Goal: Task Accomplishment & Management: Complete application form

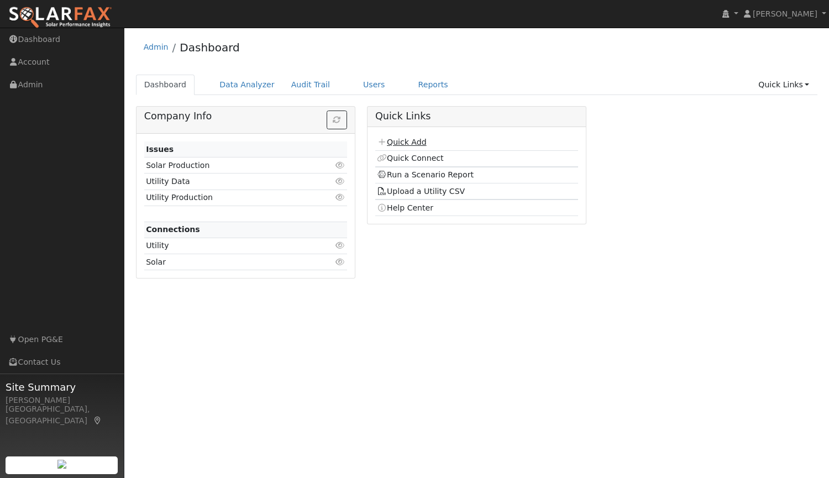
click at [395, 141] on link "Quick Add" at bounding box center [401, 142] width 49 height 9
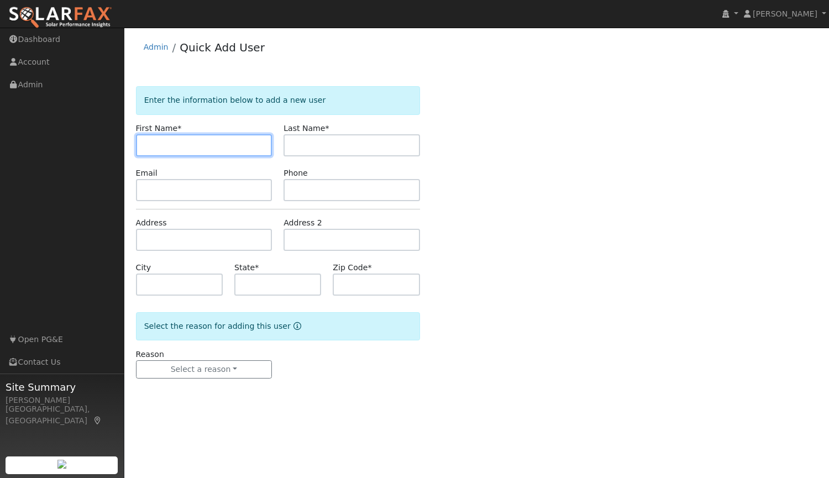
click at [245, 141] on input "text" at bounding box center [204, 145] width 136 height 22
type input "[PERSON_NAME]"
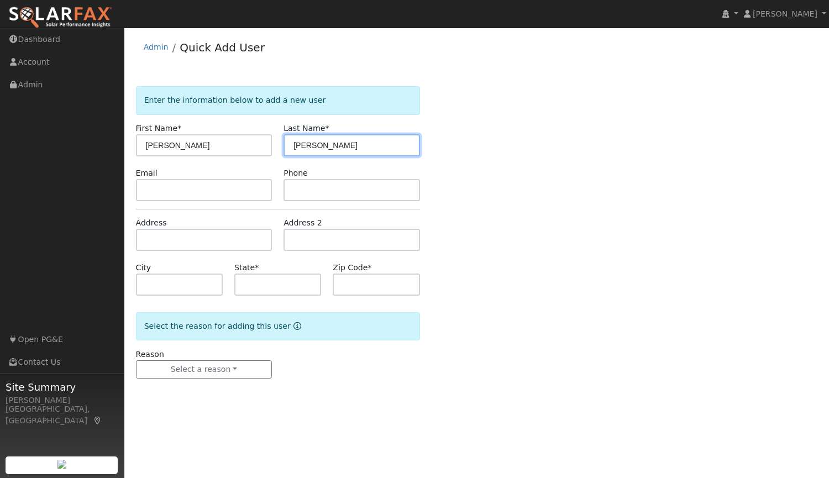
type input "[PERSON_NAME]"
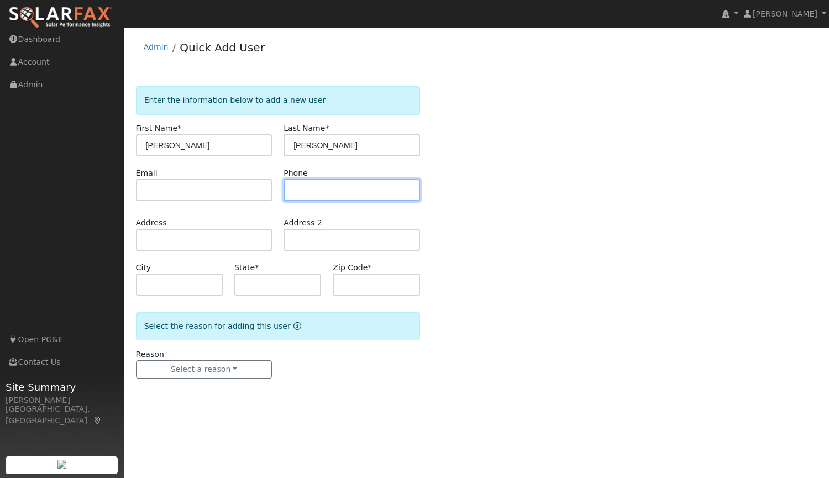
click at [305, 195] on input "text" at bounding box center [351, 190] width 136 height 22
type input "5302603993"
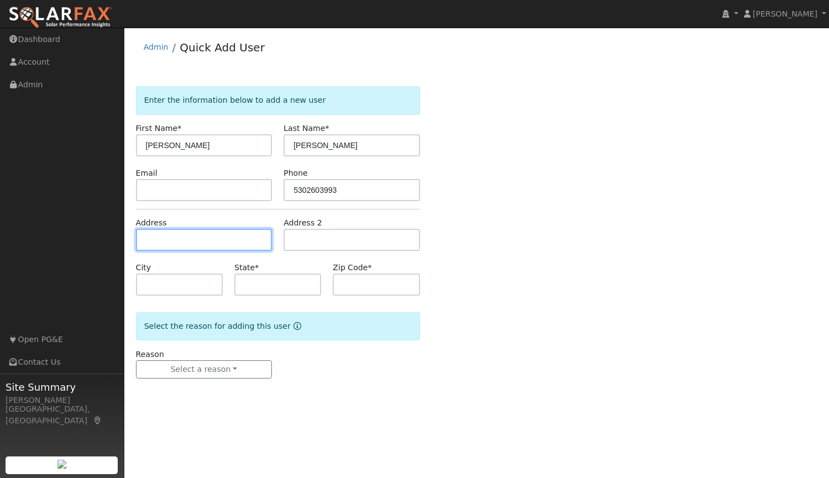
click at [197, 239] on input "text" at bounding box center [204, 240] width 136 height 22
click at [183, 238] on input "text" at bounding box center [204, 240] width 136 height 22
type input "6130 Arcadia Avenue"
type input "Loomis"
type input "CA"
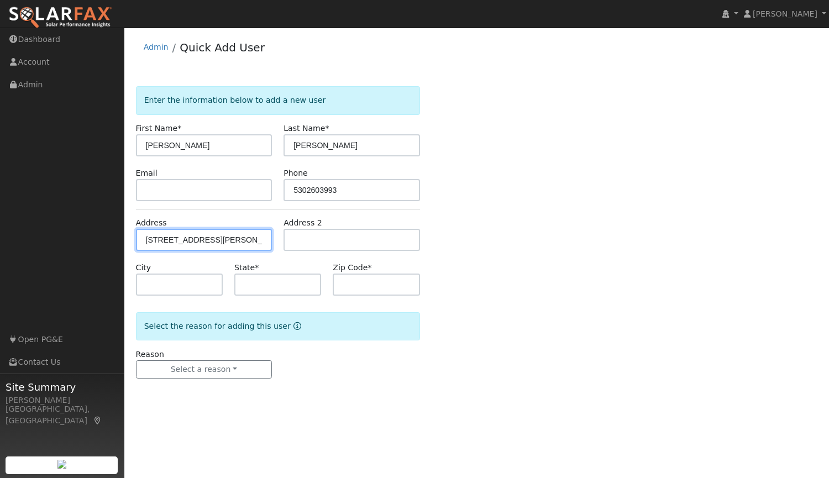
type input "95650"
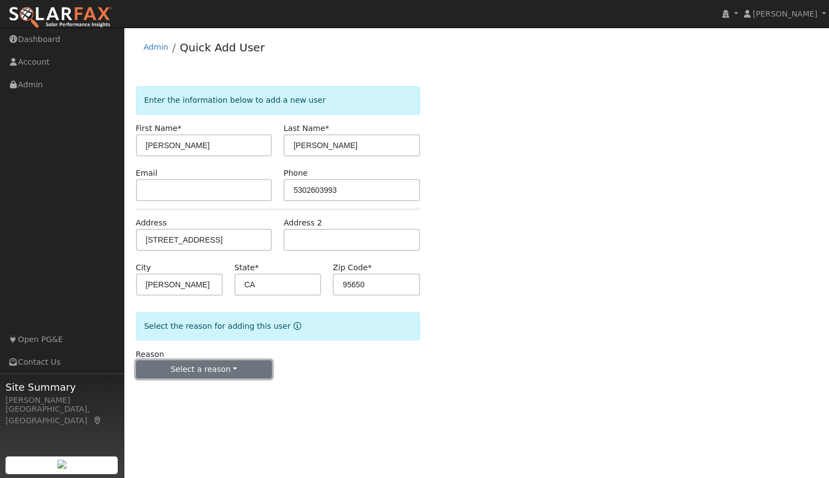
click at [190, 375] on button "Select a reason" at bounding box center [204, 369] width 136 height 19
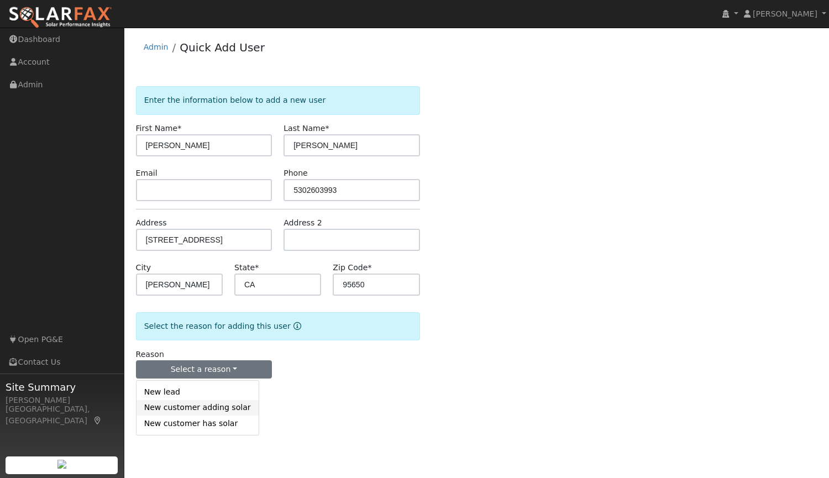
click at [196, 412] on link "New customer adding solar" at bounding box center [197, 407] width 122 height 15
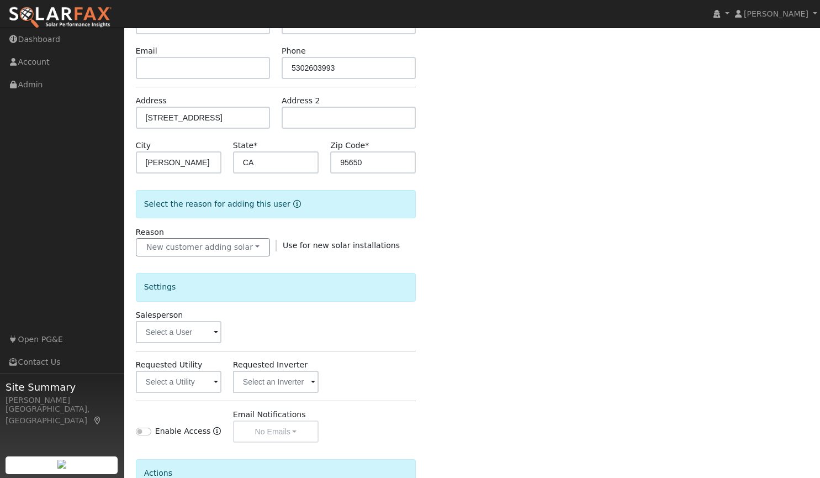
scroll to position [124, 0]
click at [197, 333] on input "text" at bounding box center [179, 330] width 86 height 22
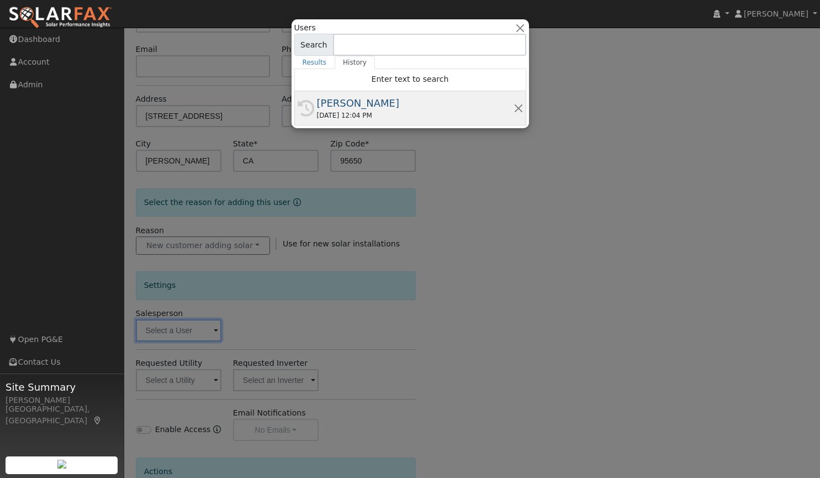
click at [367, 103] on div "[PERSON_NAME]" at bounding box center [415, 103] width 197 height 15
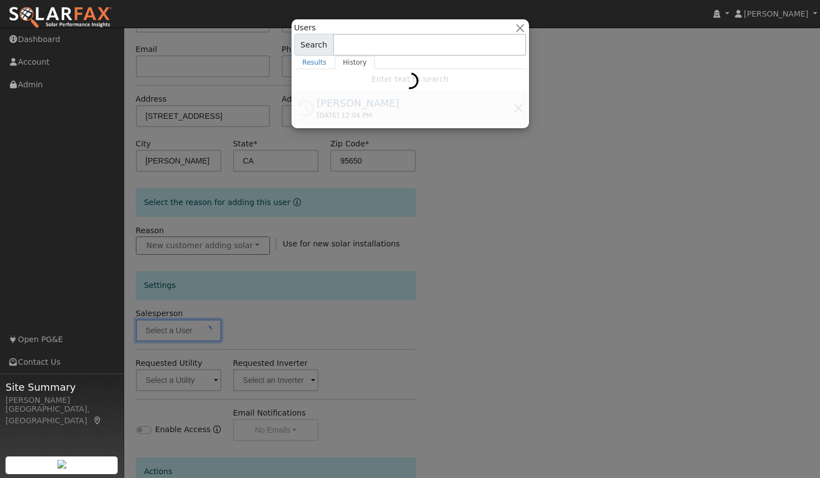
type input "[PERSON_NAME]"
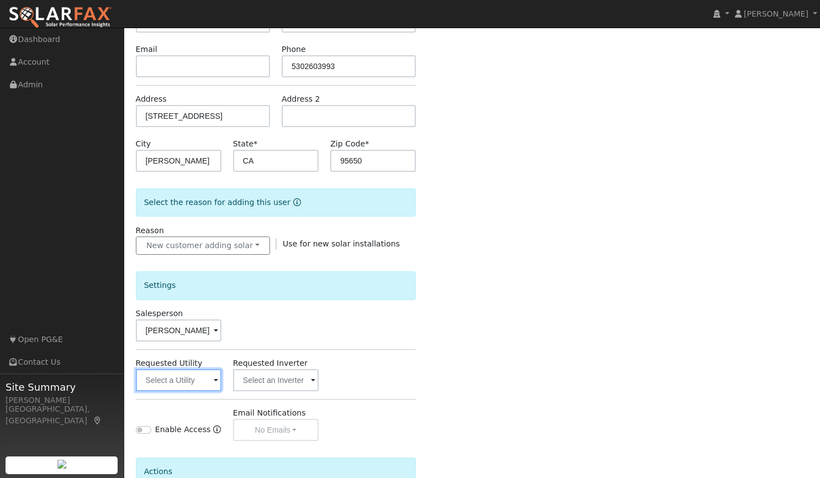
click at [178, 385] on input "text" at bounding box center [179, 380] width 86 height 22
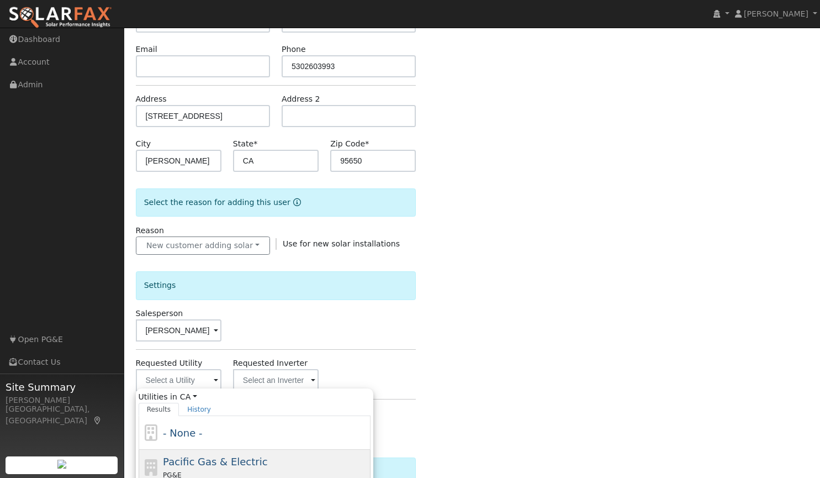
click at [193, 463] on span "Pacific Gas & Electric" at bounding box center [215, 462] width 104 height 12
type input "Pacific Gas & Electric"
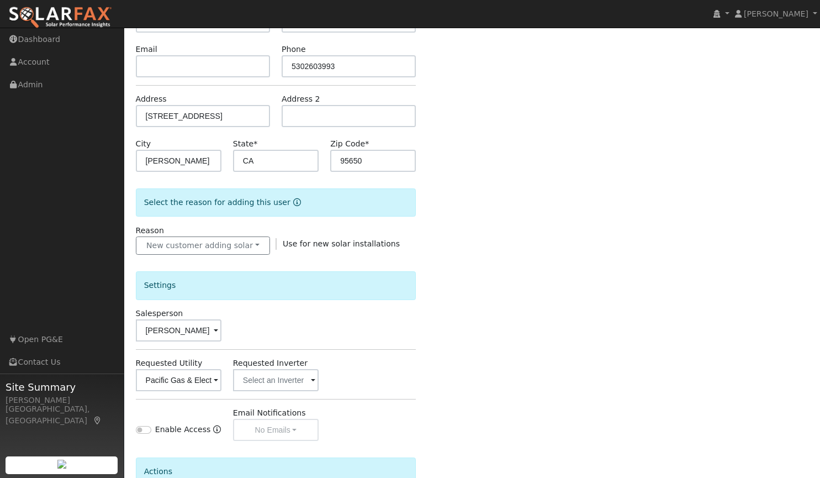
scroll to position [236, 0]
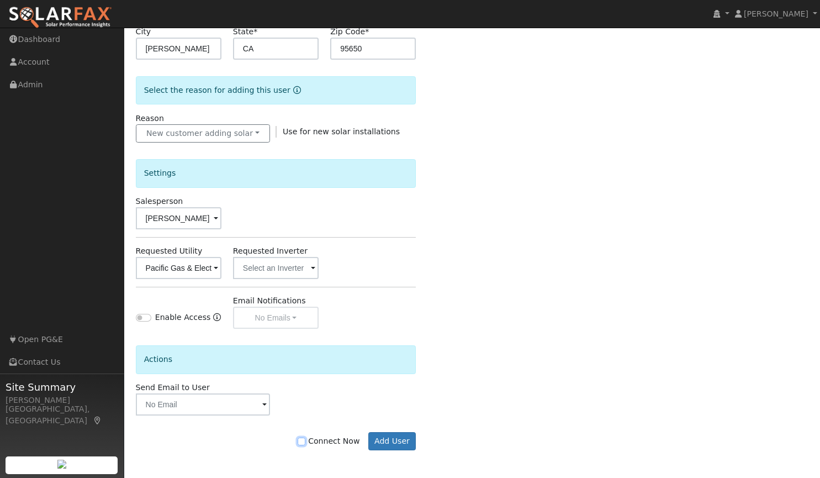
click at [306, 444] on input "Connect Now" at bounding box center [302, 442] width 8 height 8
checkbox input "true"
click at [388, 441] on button "Add User" at bounding box center [393, 441] width 48 height 19
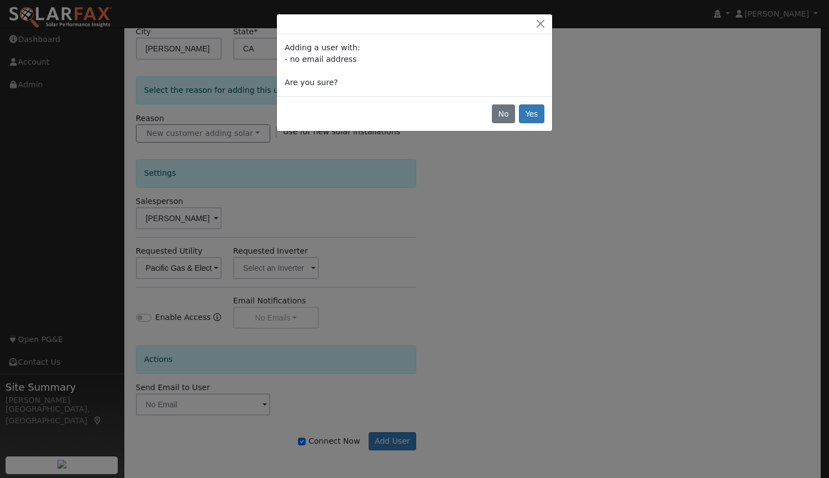
click at [546, 106] on div "No Yes" at bounding box center [414, 113] width 275 height 35
click at [537, 113] on button "Yes" at bounding box center [531, 113] width 25 height 19
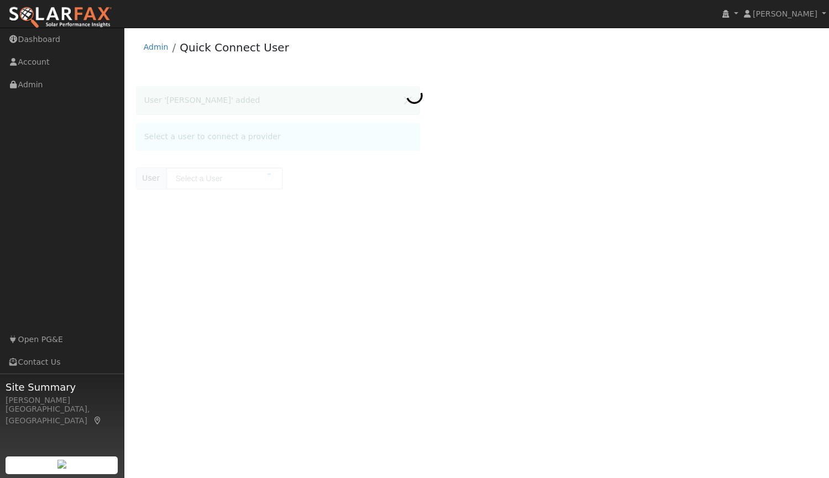
type input "[PERSON_NAME]"
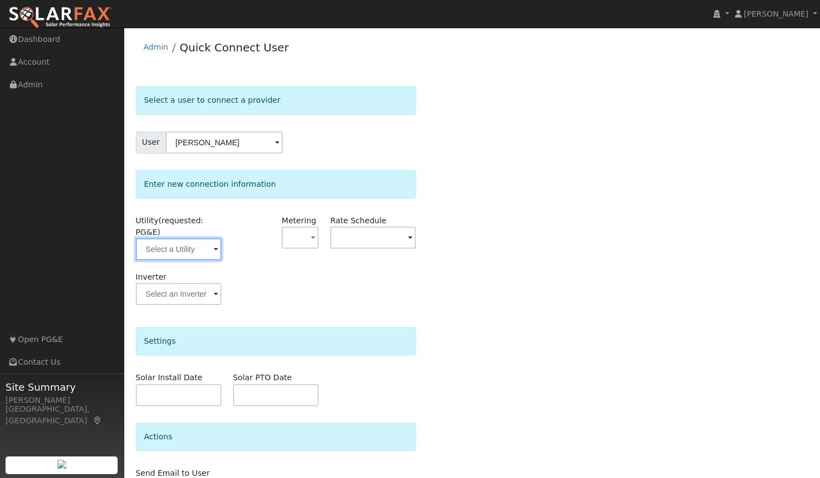
click at [193, 238] on input "text" at bounding box center [179, 249] width 86 height 22
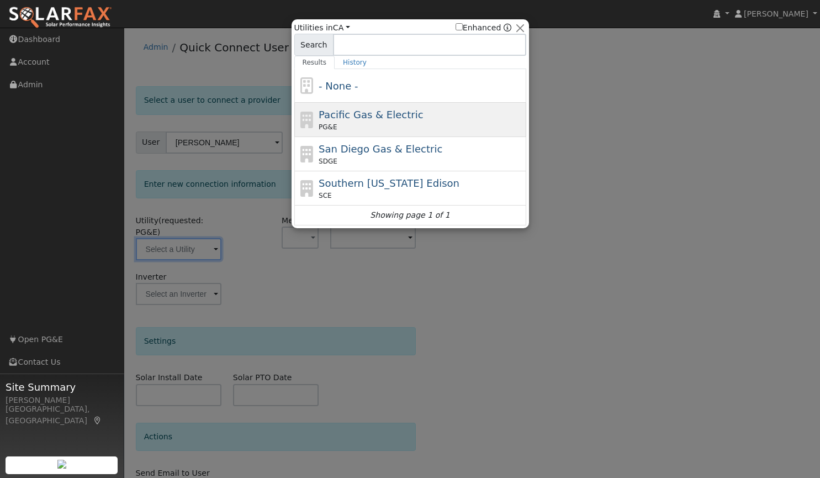
click at [368, 119] on span "Pacific Gas & Electric" at bounding box center [371, 115] width 104 height 12
type input "PG&E"
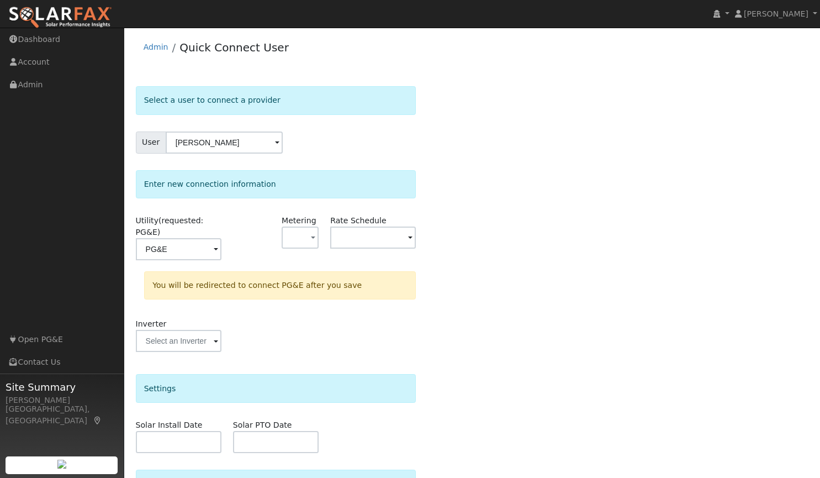
scroll to position [105, 0]
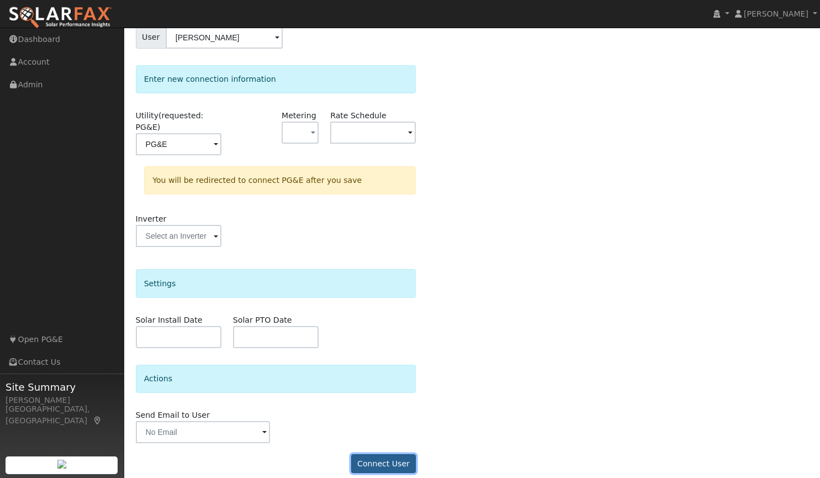
click at [388, 454] on button "Connect User" at bounding box center [383, 463] width 65 height 19
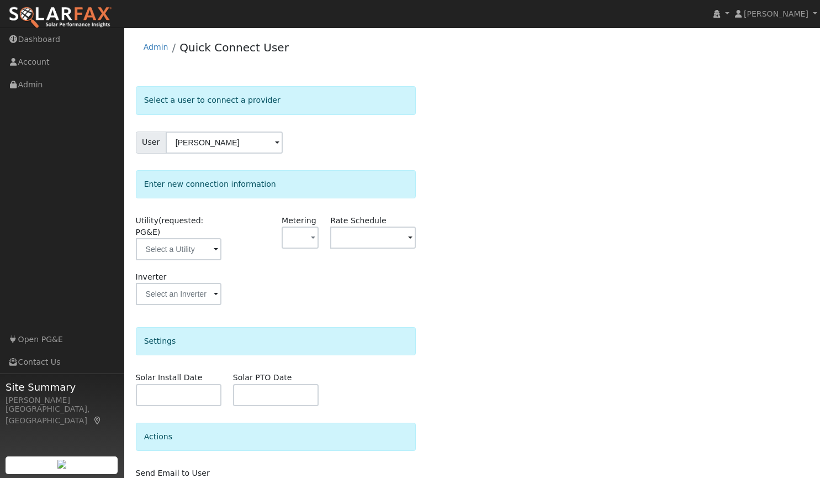
scroll to position [57, 0]
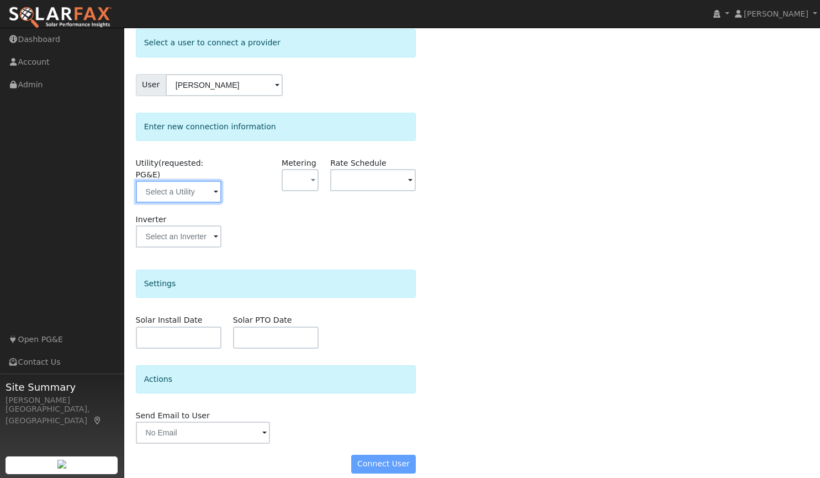
click at [170, 181] on input "text" at bounding box center [179, 192] width 86 height 22
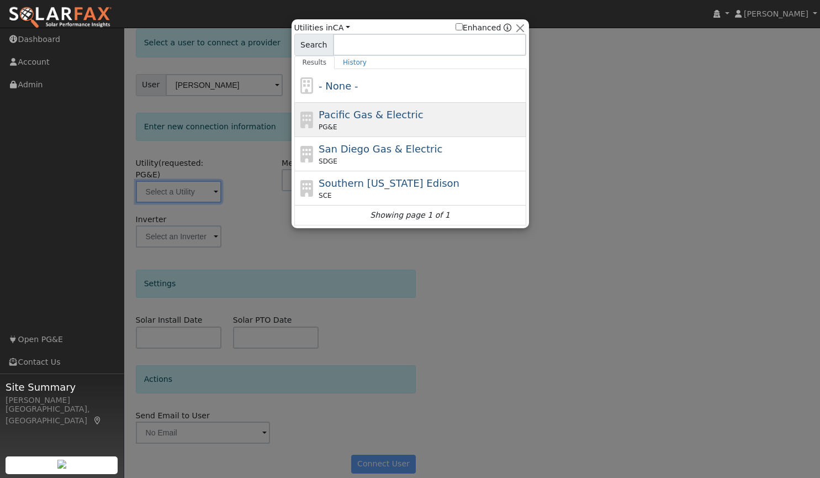
click at [387, 115] on span "Pacific Gas & Electric" at bounding box center [371, 115] width 104 height 12
type input "PG&E"
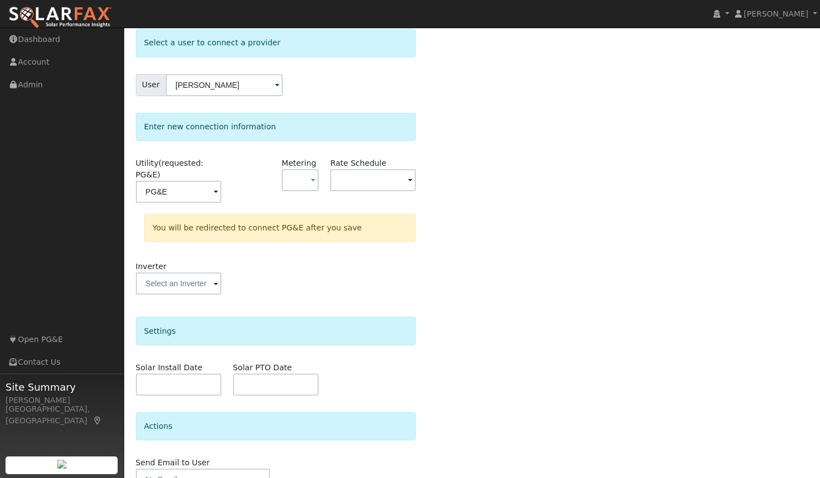
scroll to position [105, 0]
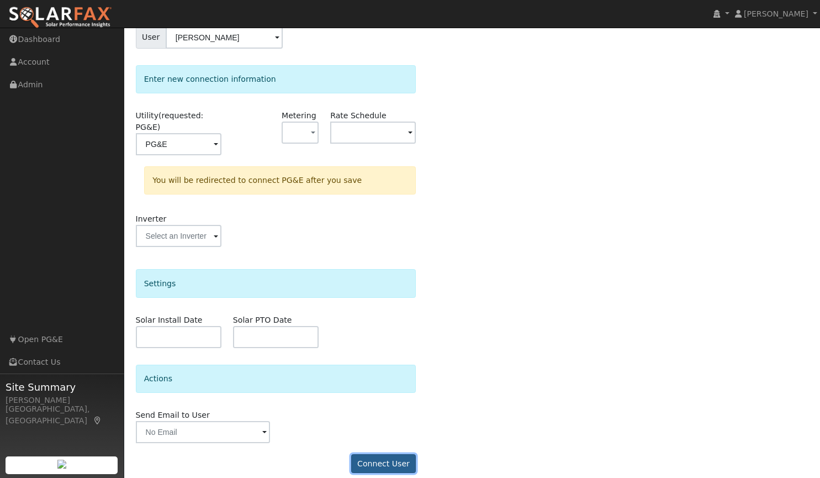
click at [375, 454] on button "Connect User" at bounding box center [383, 463] width 65 height 19
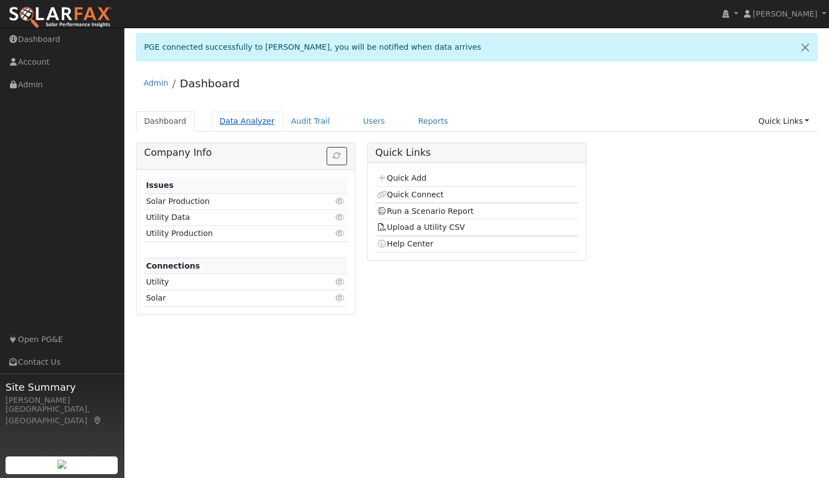
click at [231, 119] on link "Data Analyzer" at bounding box center [247, 121] width 72 height 20
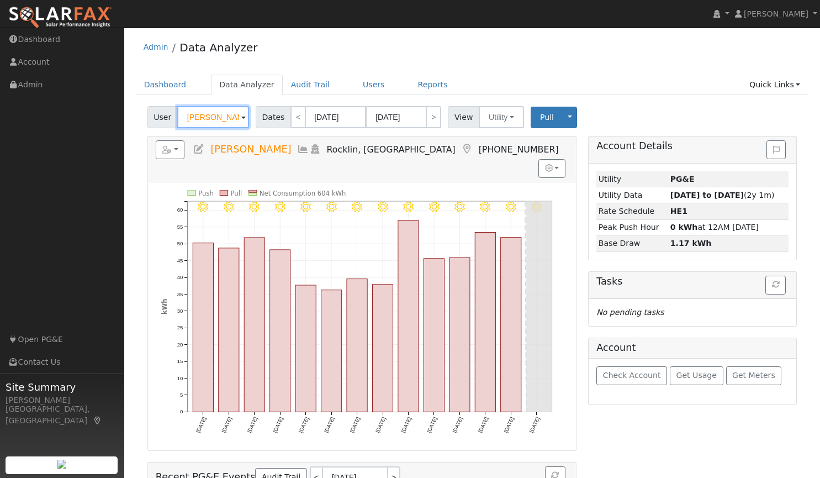
drag, startPoint x: 236, startPoint y: 115, endPoint x: 141, endPoint y: 115, distance: 95.0
click at [141, 115] on div "User [PERSON_NAME] Account Default Account Default Account [STREET_ADDRESS] Pri…" at bounding box center [472, 343] width 673 height 482
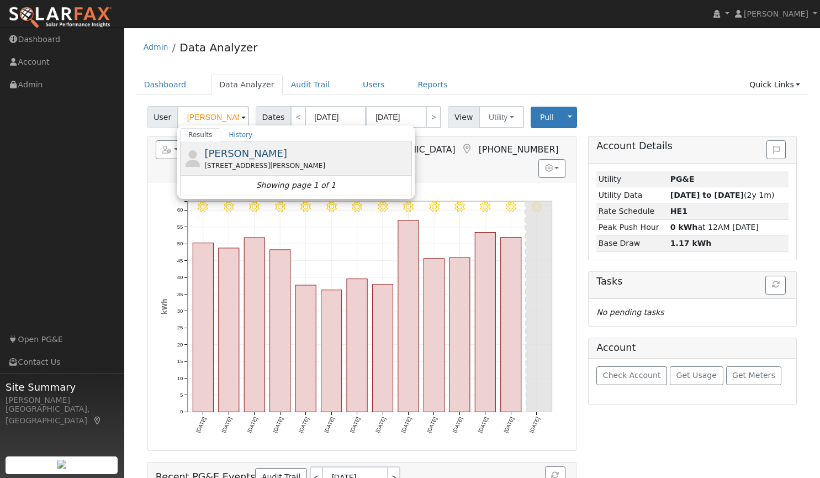
click at [218, 160] on div "[PERSON_NAME] [STREET_ADDRESS][PERSON_NAME]" at bounding box center [306, 158] width 205 height 25
type input "[PERSON_NAME]"
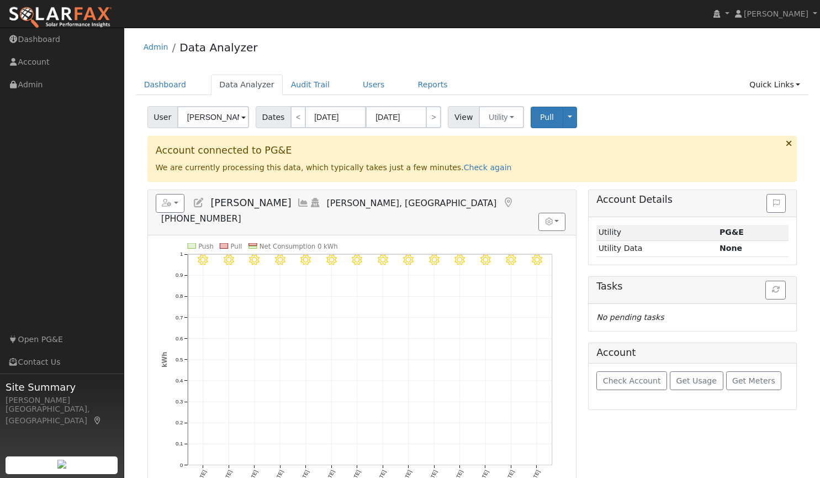
click at [452, 175] on div "Account connected to PG&E We are currently processing this data, which typicall…" at bounding box center [473, 158] width 650 height 45
click at [464, 169] on link "Check again" at bounding box center [488, 167] width 48 height 9
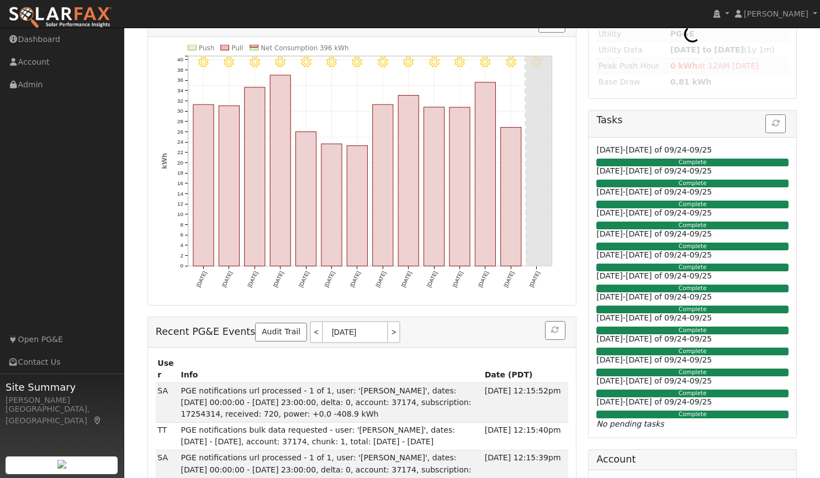
scroll to position [92, 0]
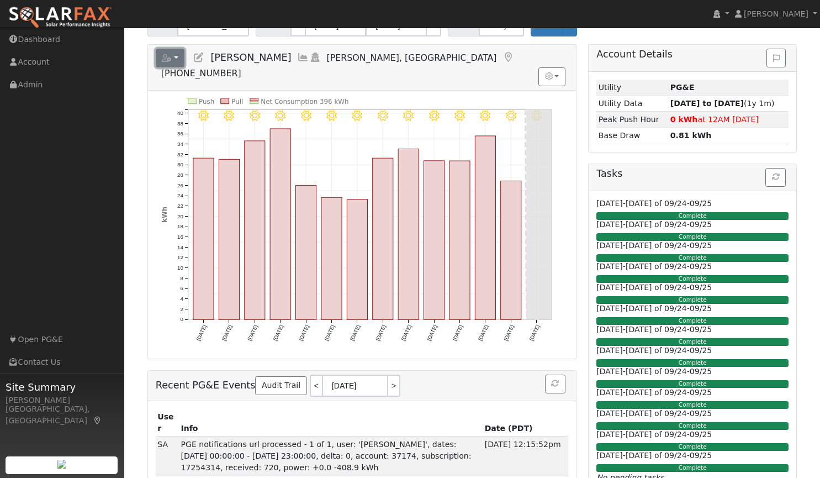
click at [178, 57] on button "button" at bounding box center [170, 58] width 29 height 19
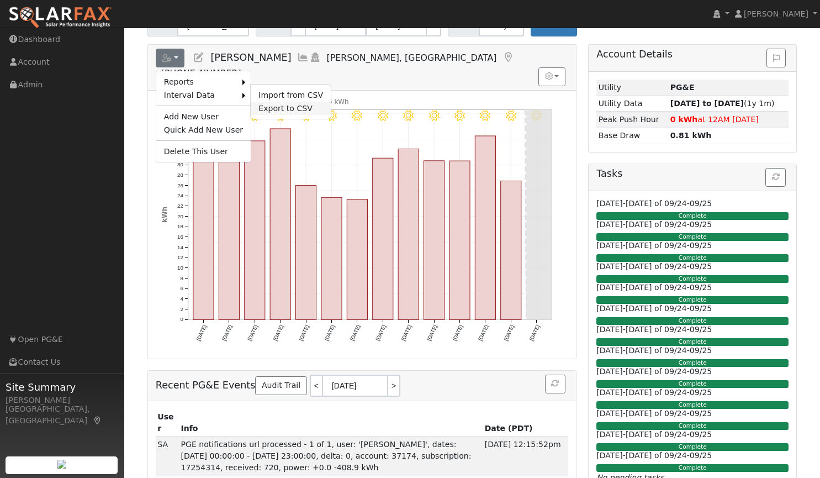
click at [260, 107] on link "Export to CSV" at bounding box center [291, 108] width 80 height 13
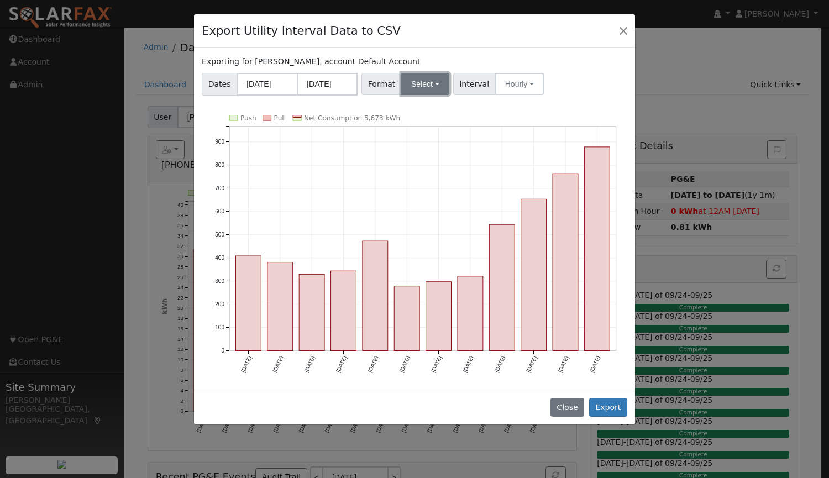
click at [405, 85] on button "Select" at bounding box center [425, 84] width 48 height 22
click at [422, 180] on link "Aurora" at bounding box center [437, 178] width 79 height 15
click at [503, 82] on button "Hourly" at bounding box center [521, 84] width 49 height 22
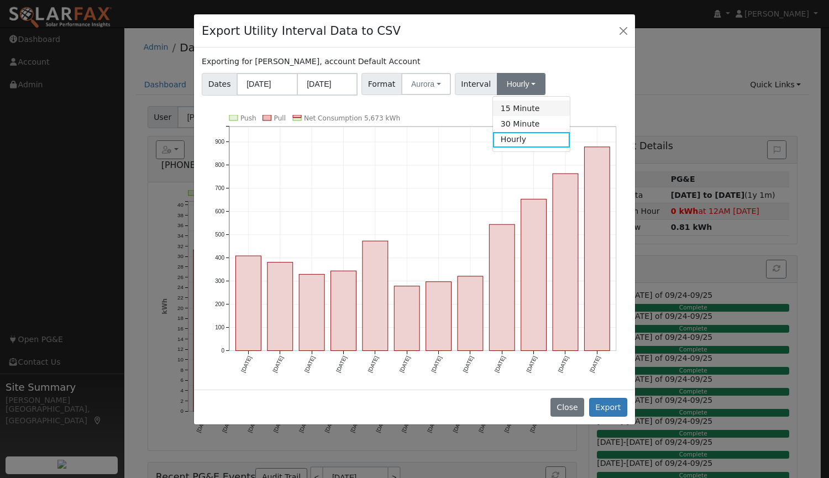
click at [509, 110] on link "15 Minute" at bounding box center [531, 108] width 77 height 15
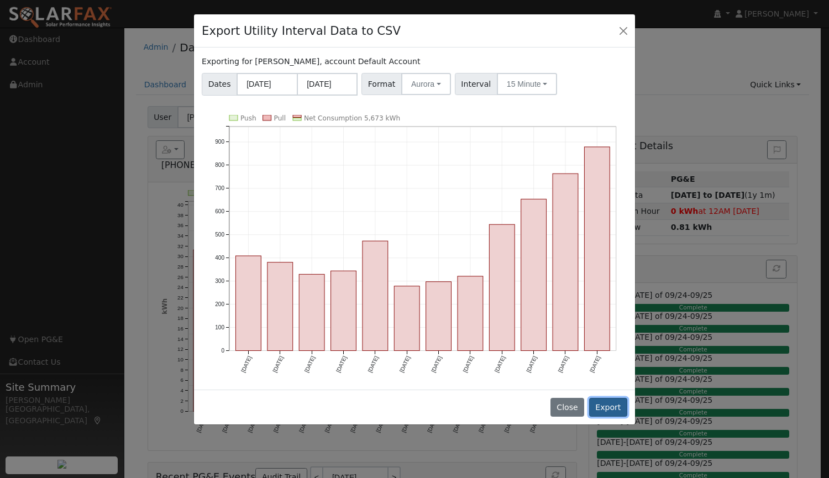
click at [610, 413] on button "Export" at bounding box center [608, 407] width 38 height 19
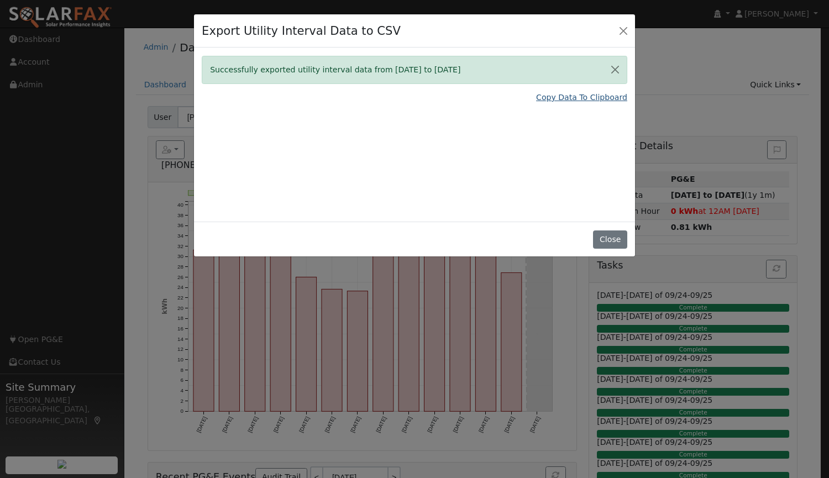
click at [554, 99] on link "Copy Data To Clipboard" at bounding box center [581, 98] width 91 height 12
